Goal: Complete application form

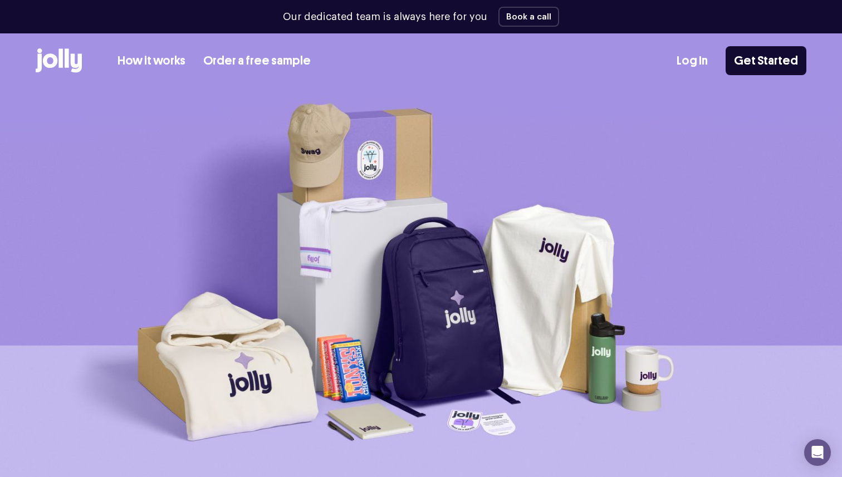
click at [162, 65] on link "How it works" at bounding box center [151, 61] width 68 height 18
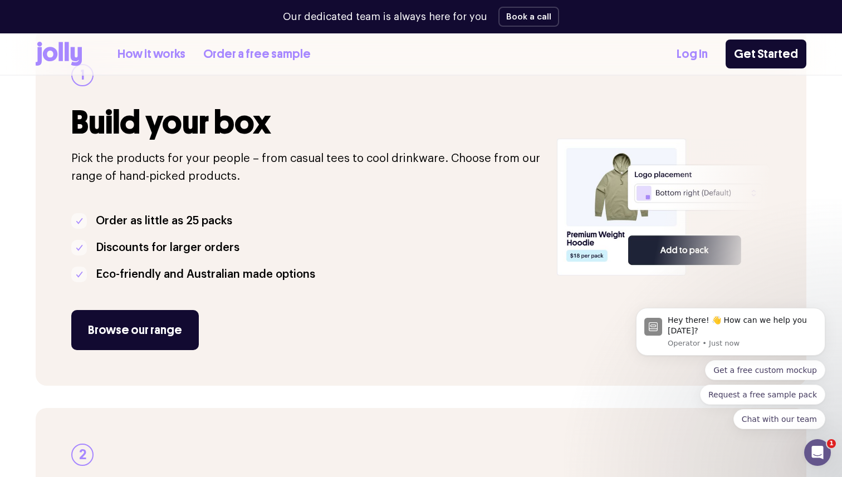
scroll to position [203, 0]
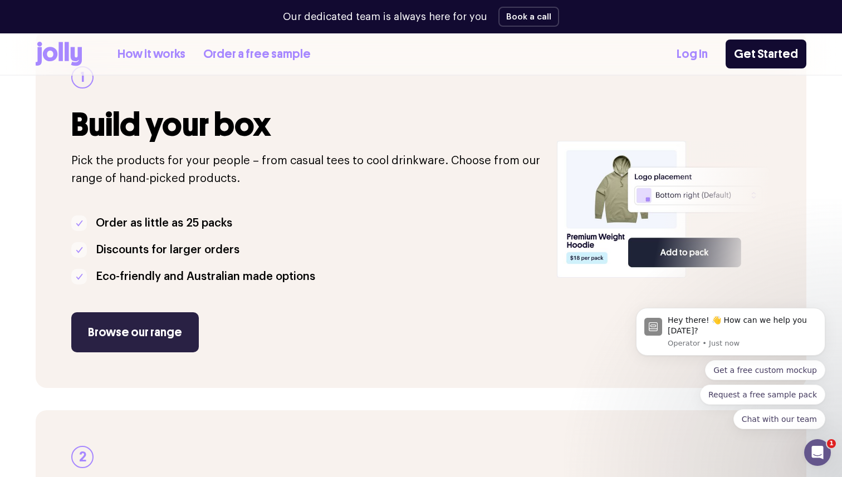
click at [127, 337] on link "Browse our range" at bounding box center [134, 332] width 127 height 40
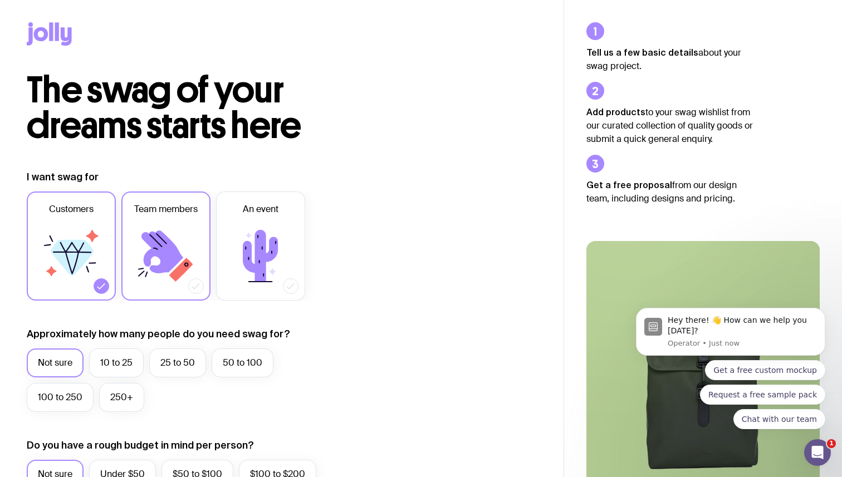
click at [164, 260] on icon at bounding box center [162, 251] width 42 height 43
click at [0, 0] on input "Team members" at bounding box center [0, 0] width 0 height 0
click at [103, 287] on icon at bounding box center [101, 286] width 11 height 11
click at [0, 0] on input "Customers" at bounding box center [0, 0] width 0 height 0
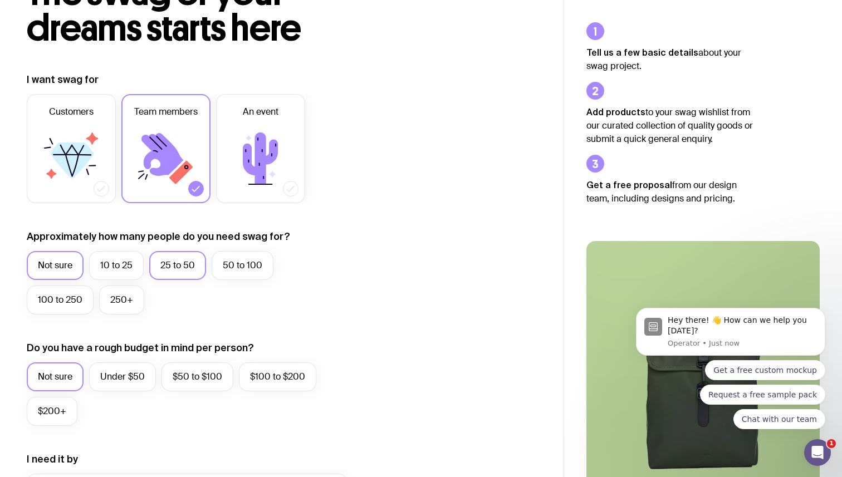
scroll to position [111, 0]
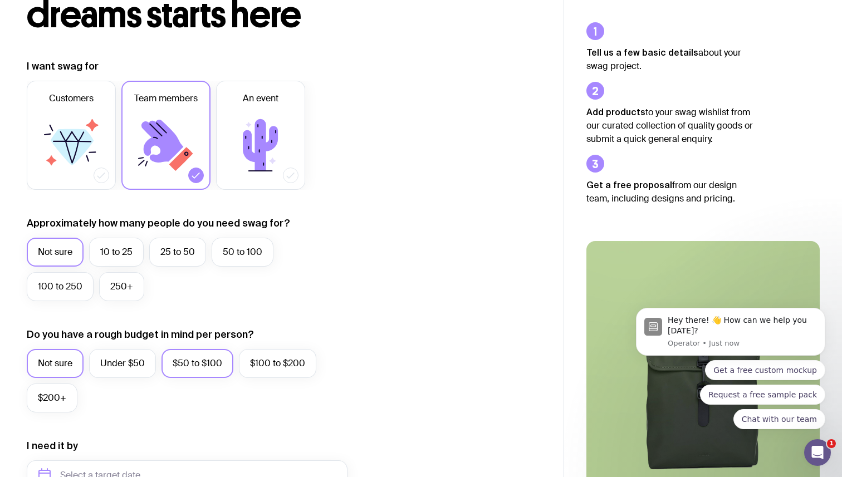
click at [208, 371] on label "$50 to $100" at bounding box center [197, 363] width 72 height 29
click at [0, 0] on input "$50 to $100" at bounding box center [0, 0] width 0 height 0
click at [262, 372] on label "$100 to $200" at bounding box center [277, 363] width 77 height 29
click at [0, 0] on input "$100 to $200" at bounding box center [0, 0] width 0 height 0
click at [206, 370] on label "$50 to $100" at bounding box center [197, 363] width 72 height 29
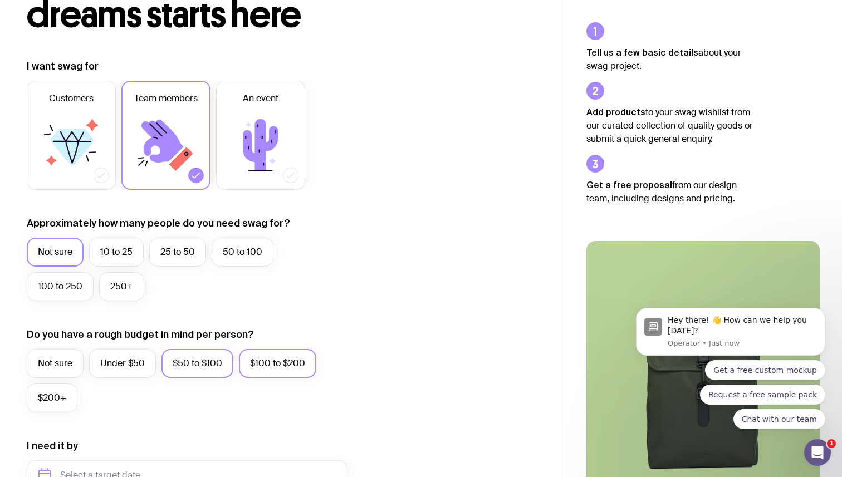
click at [0, 0] on input "$50 to $100" at bounding box center [0, 0] width 0 height 0
click at [61, 362] on label "Not sure" at bounding box center [55, 363] width 57 height 29
click at [0, 0] on input "Not sure" at bounding box center [0, 0] width 0 height 0
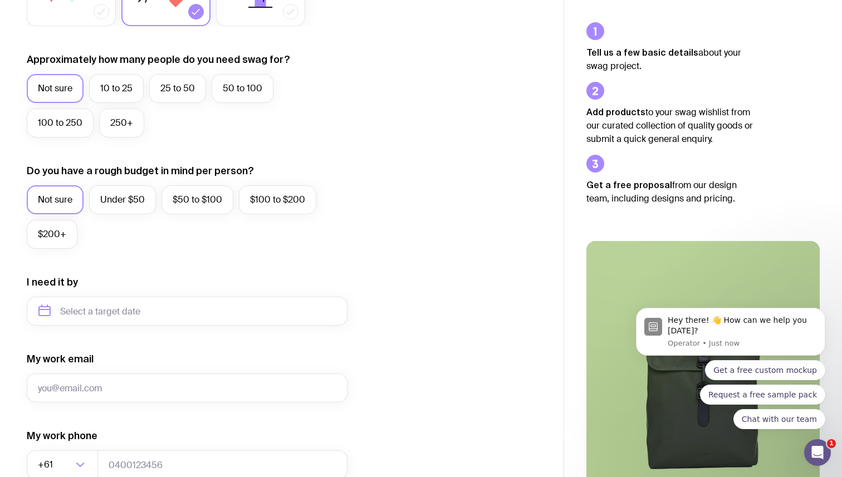
scroll to position [276, 0]
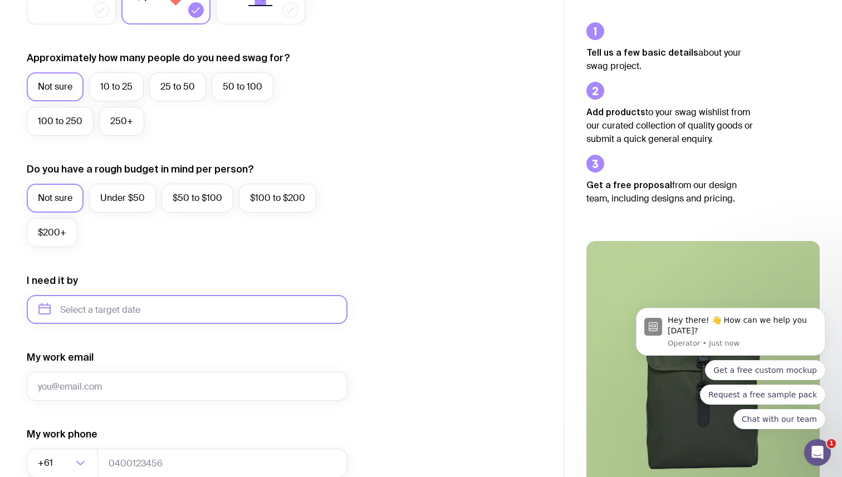
click at [82, 311] on input "text" at bounding box center [187, 309] width 321 height 29
click at [73, 435] on button "Sep" at bounding box center [52, 446] width 41 height 22
type input "September 2025"
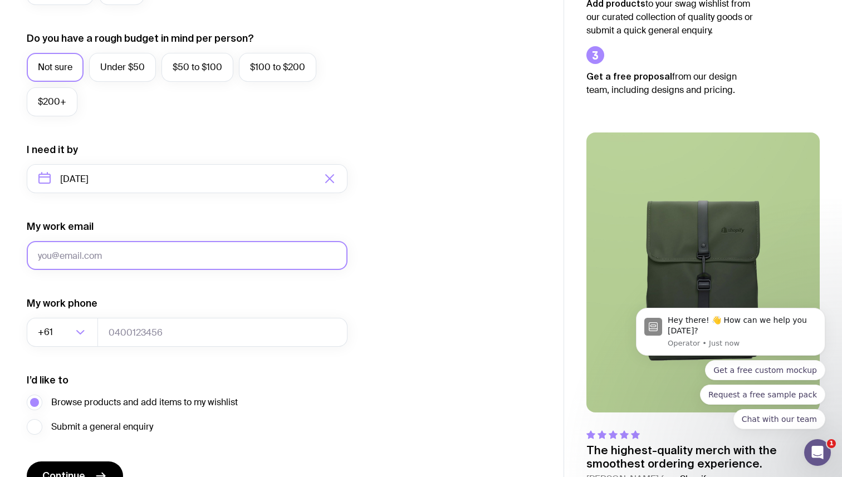
scroll to position [396, 0]
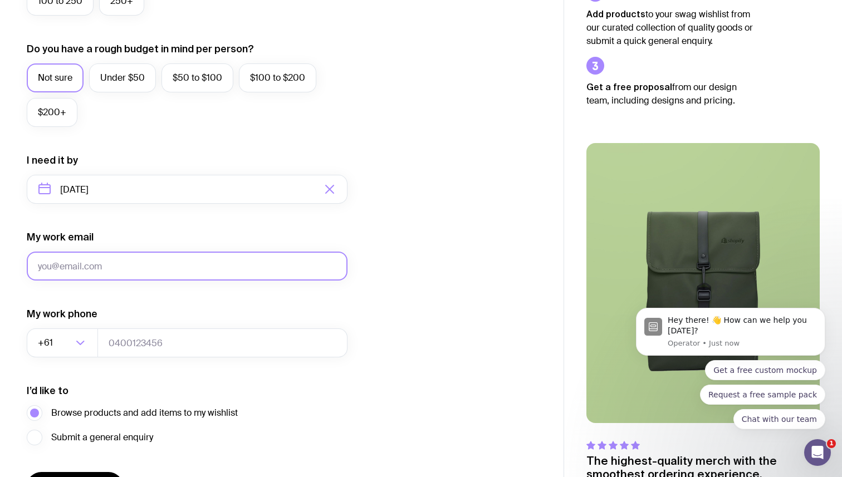
click at [73, 259] on input "My work email" at bounding box center [187, 266] width 321 height 29
type input "hemansookun8@gmail.com"
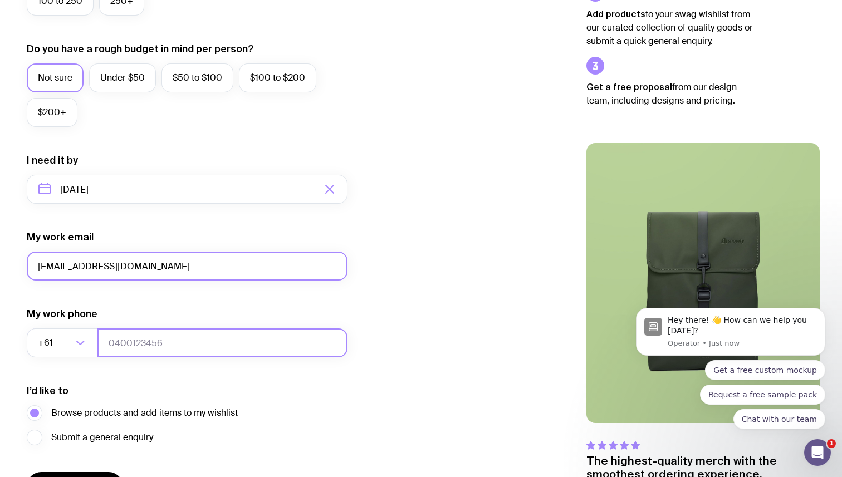
type input "0478255051"
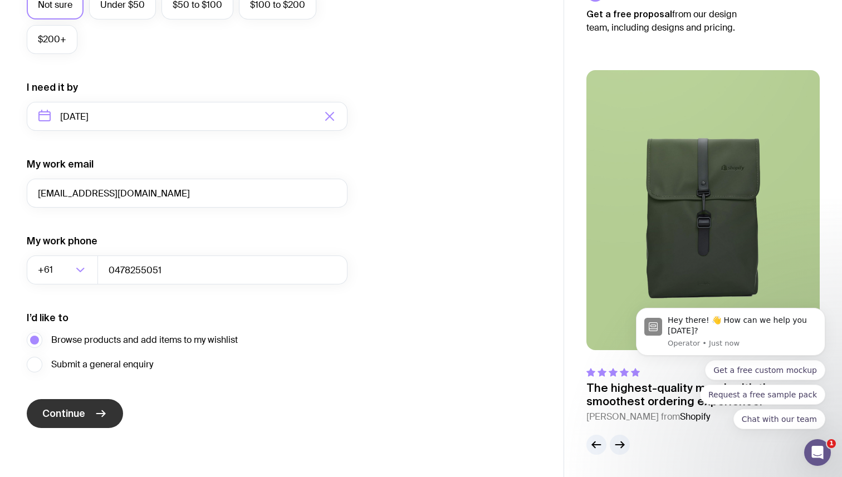
click at [107, 418] on button "Continue" at bounding box center [75, 413] width 96 height 29
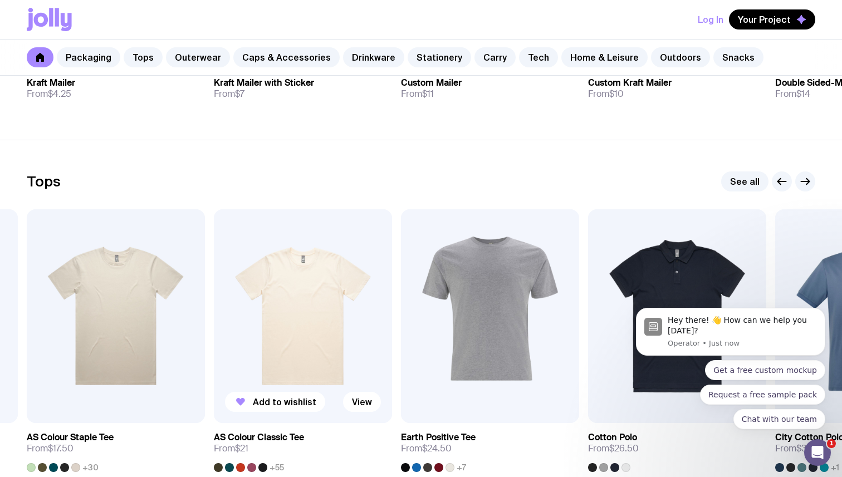
scroll to position [456, 0]
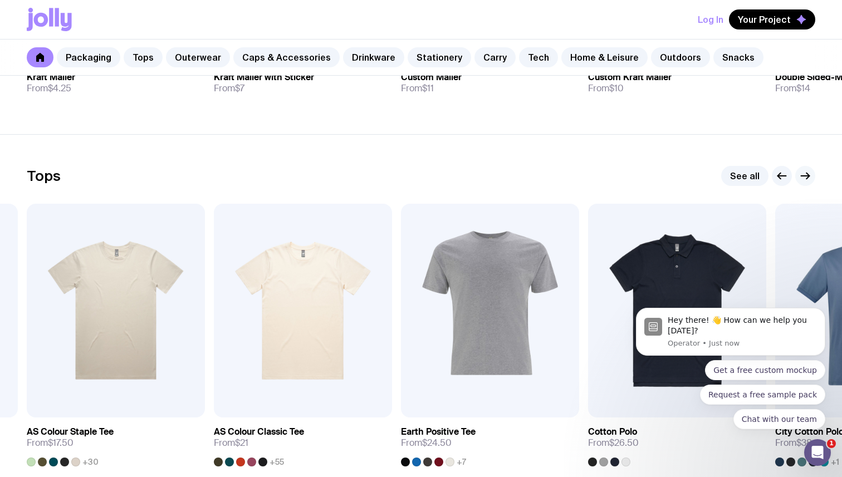
click at [805, 175] on icon "button" at bounding box center [804, 175] width 13 height 13
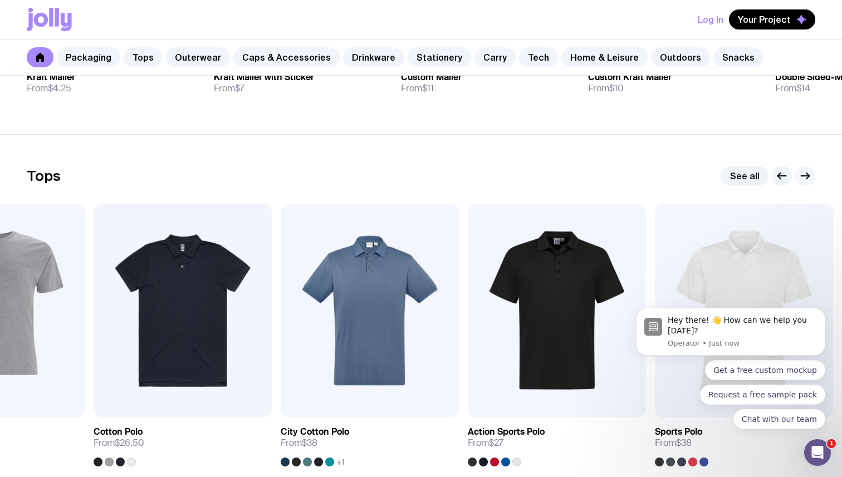
click at [804, 175] on icon "button" at bounding box center [804, 175] width 13 height 13
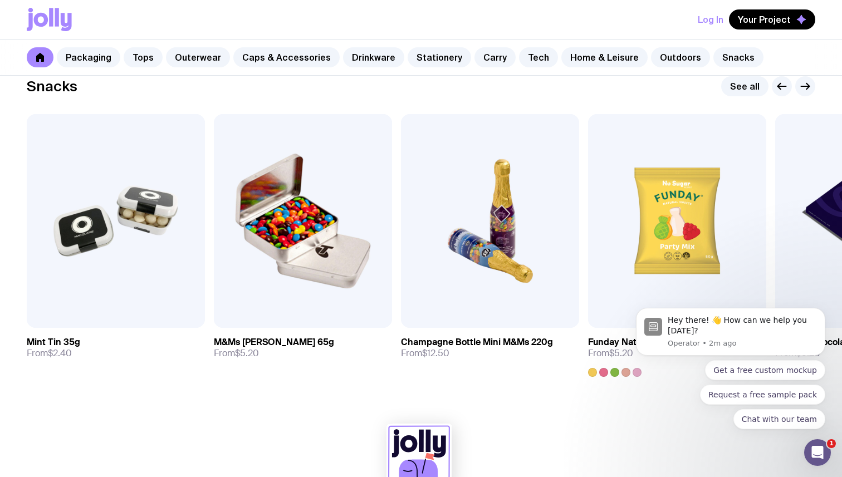
scroll to position [3871, 0]
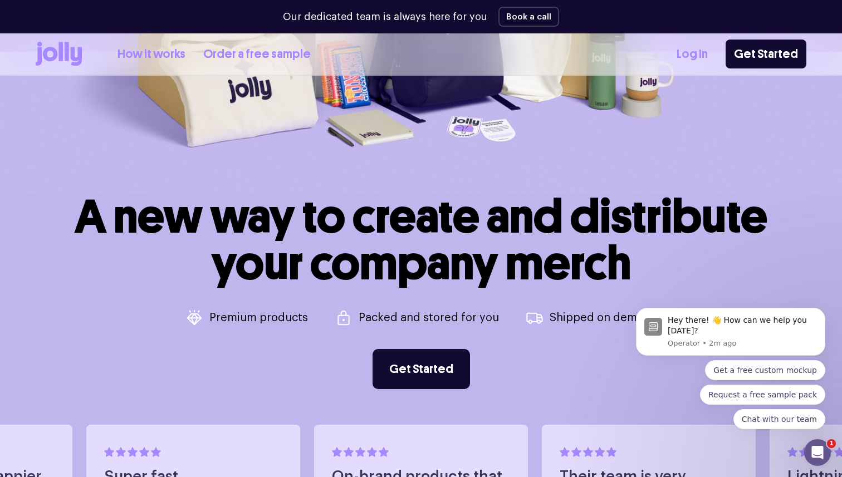
scroll to position [325, 0]
